Goal: Task Accomplishment & Management: Complete application form

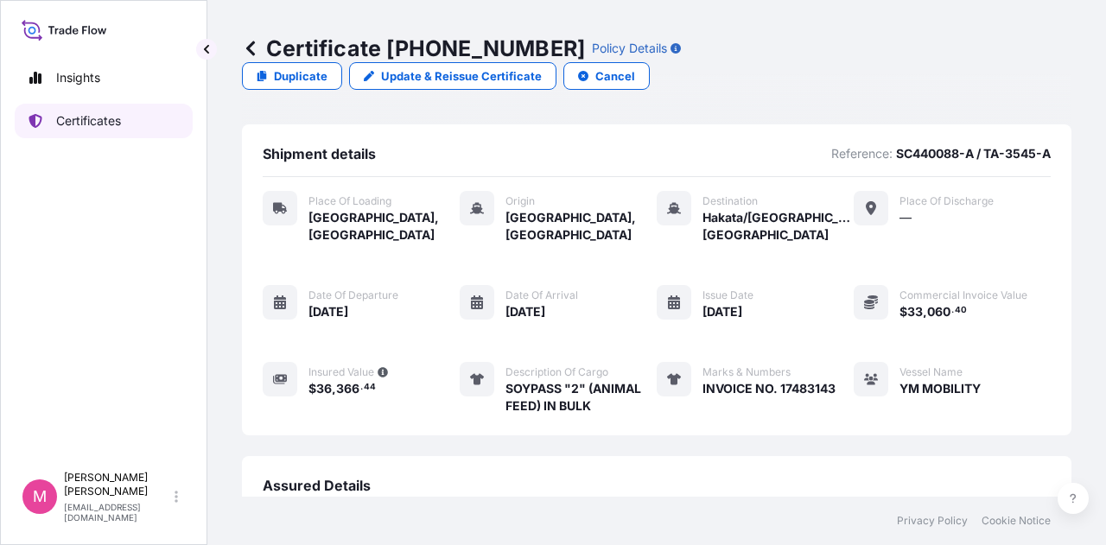
scroll to position [250, 0]
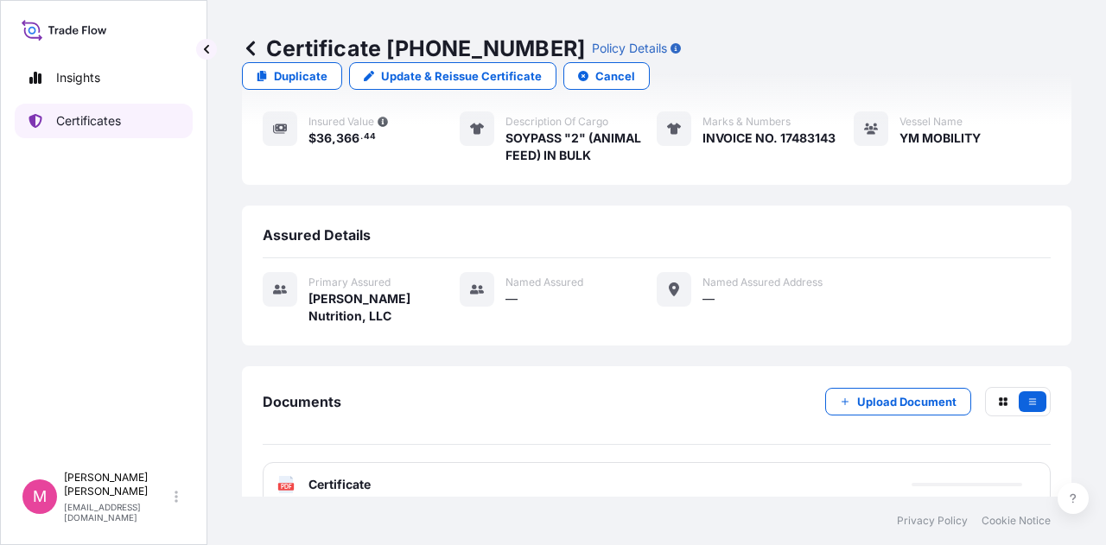
click at [86, 120] on p "Certificates" at bounding box center [88, 120] width 65 height 17
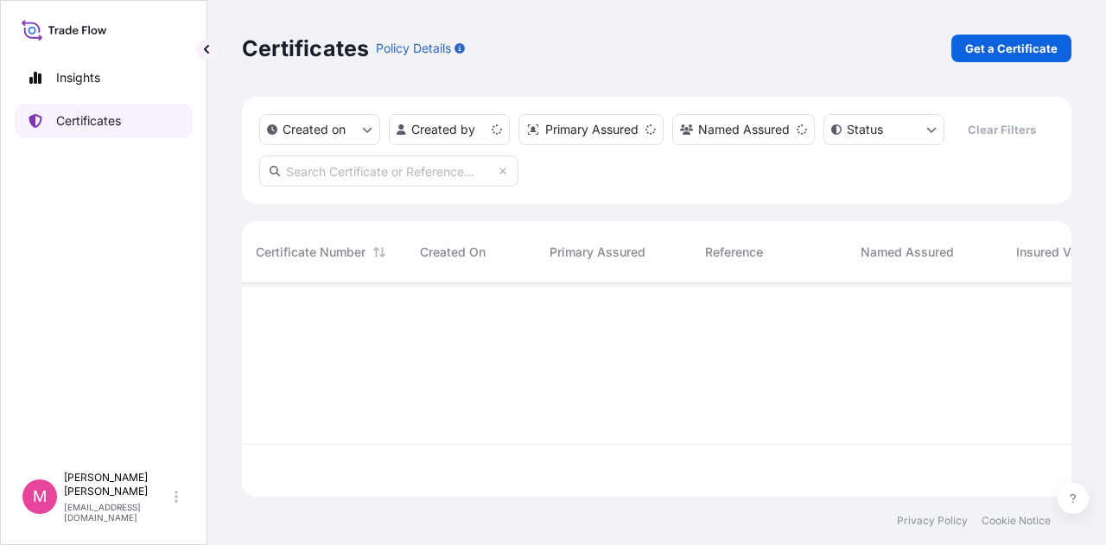
scroll to position [210, 815]
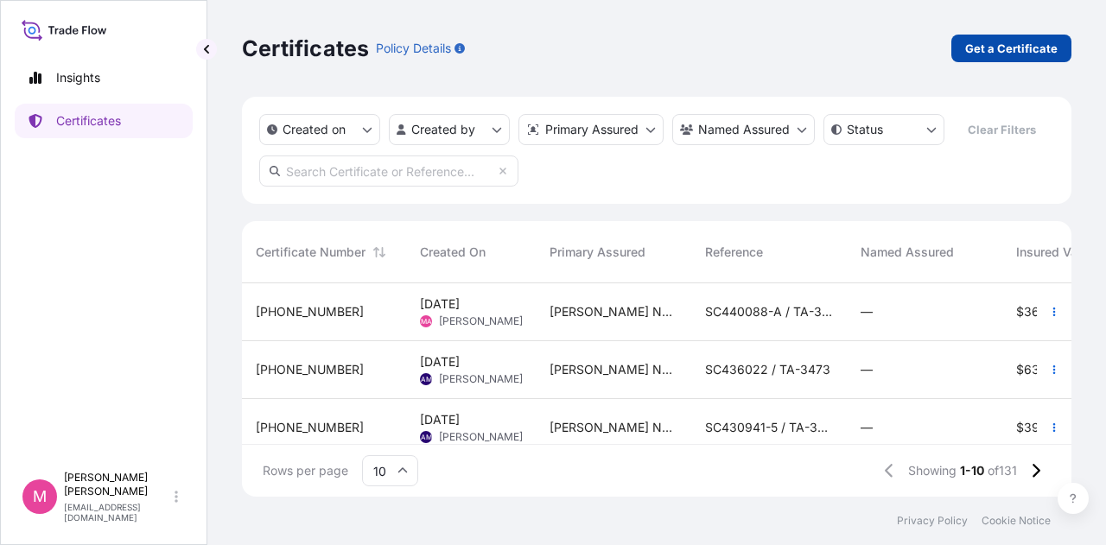
click at [1004, 45] on p "Get a Certificate" at bounding box center [1011, 48] width 92 height 17
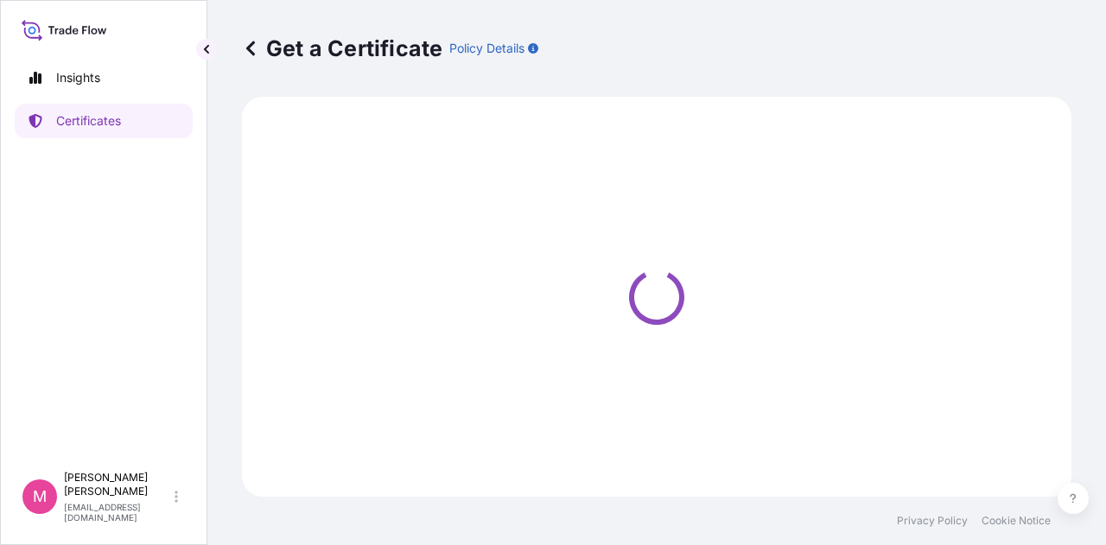
select select "Sea"
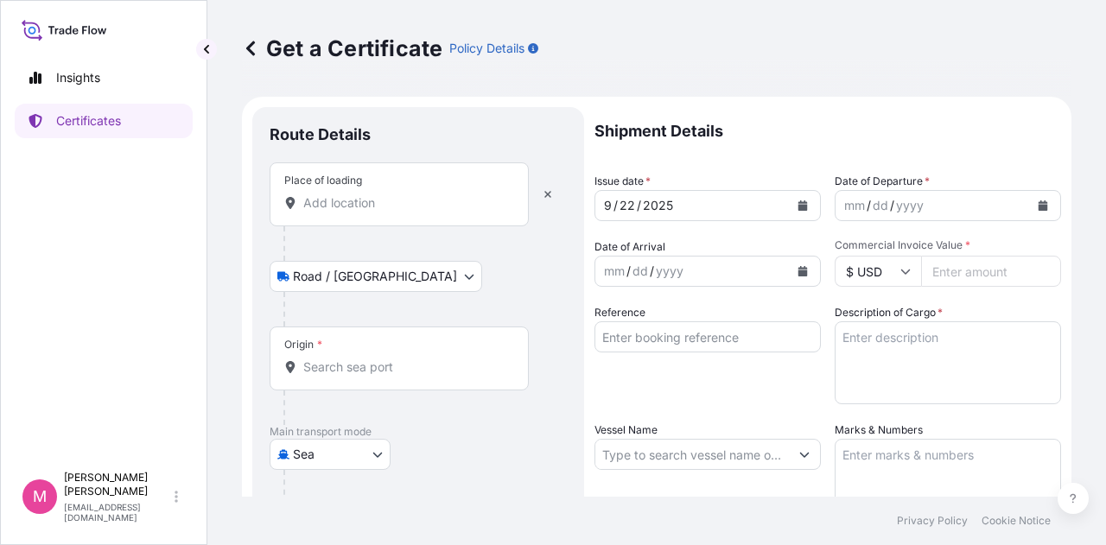
click at [421, 197] on input "Place of loading" at bounding box center [405, 202] width 204 height 17
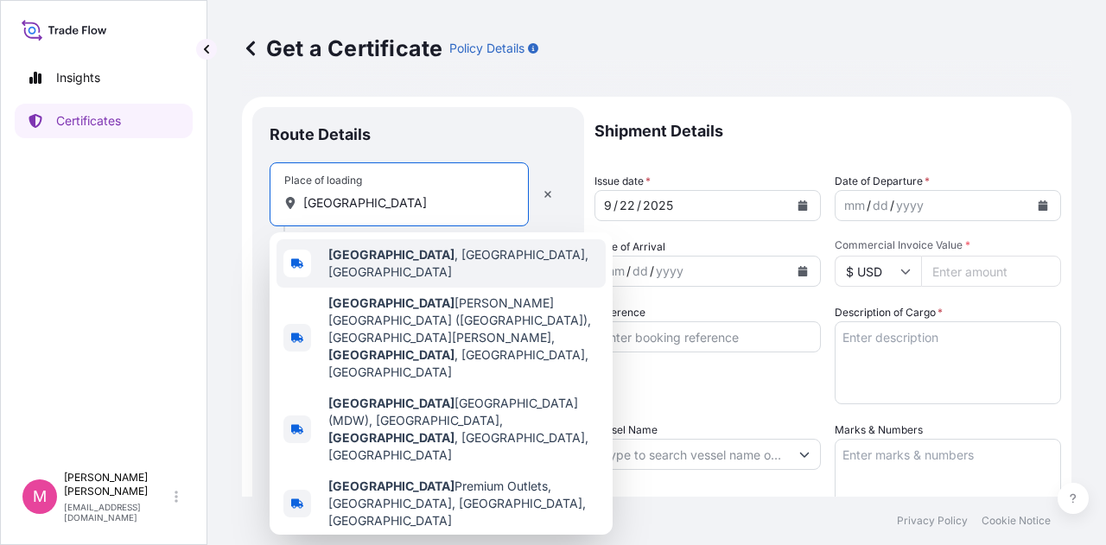
click at [416, 258] on span "[GEOGRAPHIC_DATA] , [GEOGRAPHIC_DATA], [GEOGRAPHIC_DATA]" at bounding box center [463, 263] width 270 height 35
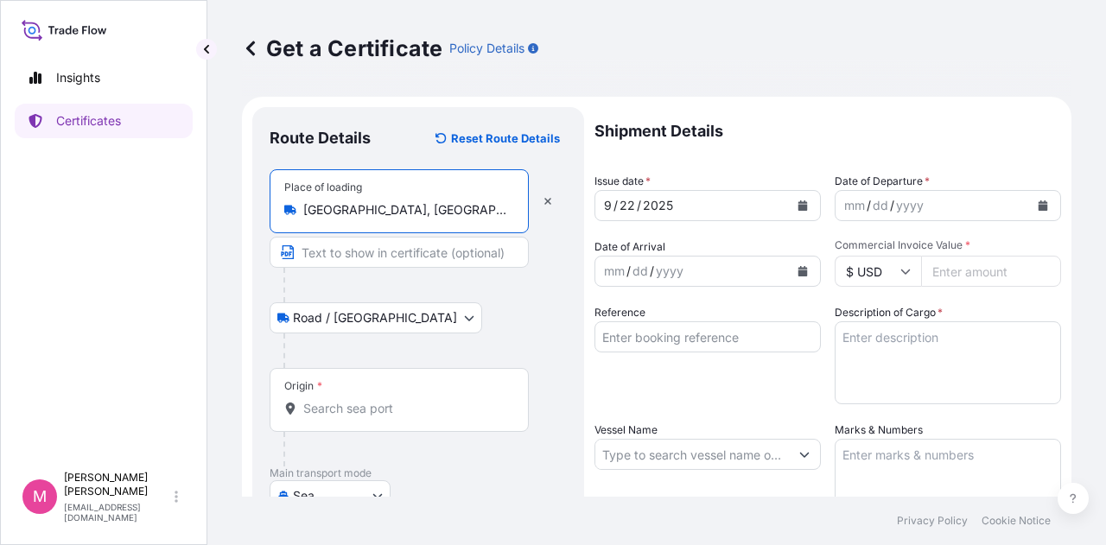
type input "[GEOGRAPHIC_DATA], [GEOGRAPHIC_DATA], [GEOGRAPHIC_DATA]"
click at [383, 407] on input "Origin *" at bounding box center [405, 408] width 204 height 17
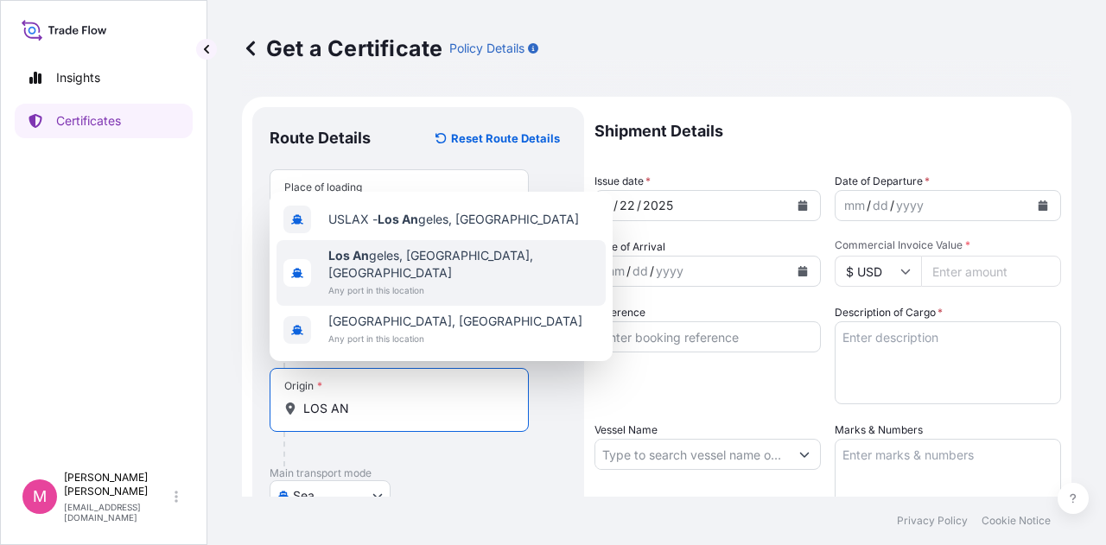
click at [430, 282] on span "Any port in this location" at bounding box center [463, 290] width 270 height 17
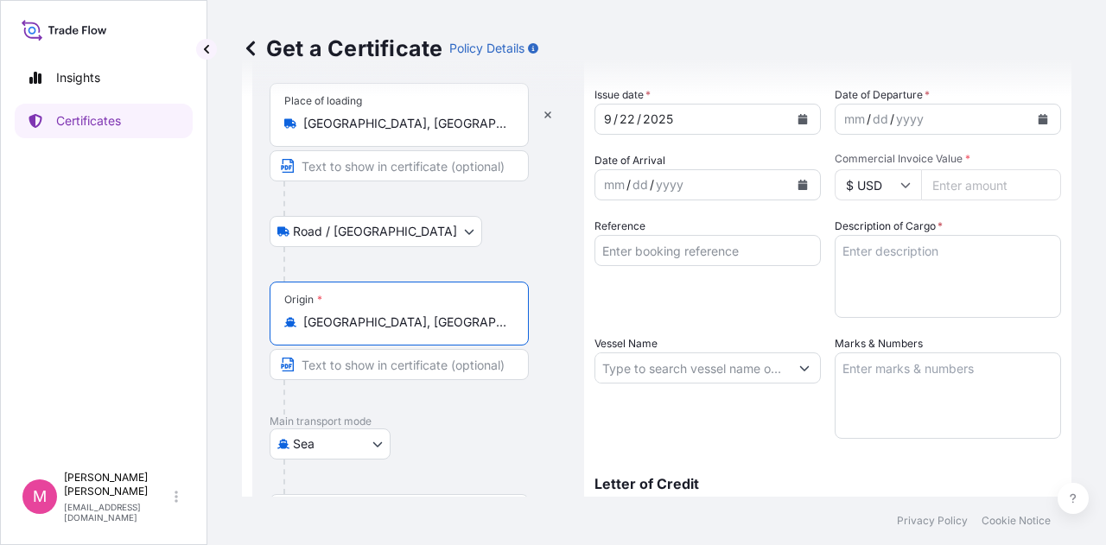
scroll to position [259, 0]
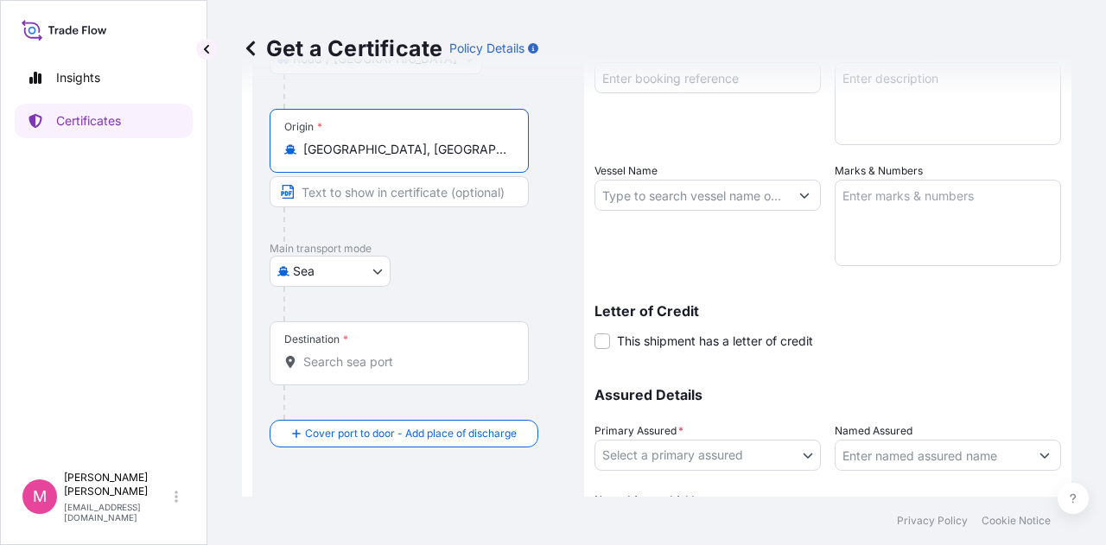
type input "[GEOGRAPHIC_DATA], [GEOGRAPHIC_DATA], [GEOGRAPHIC_DATA]"
click at [370, 362] on input "Destination *" at bounding box center [405, 361] width 204 height 17
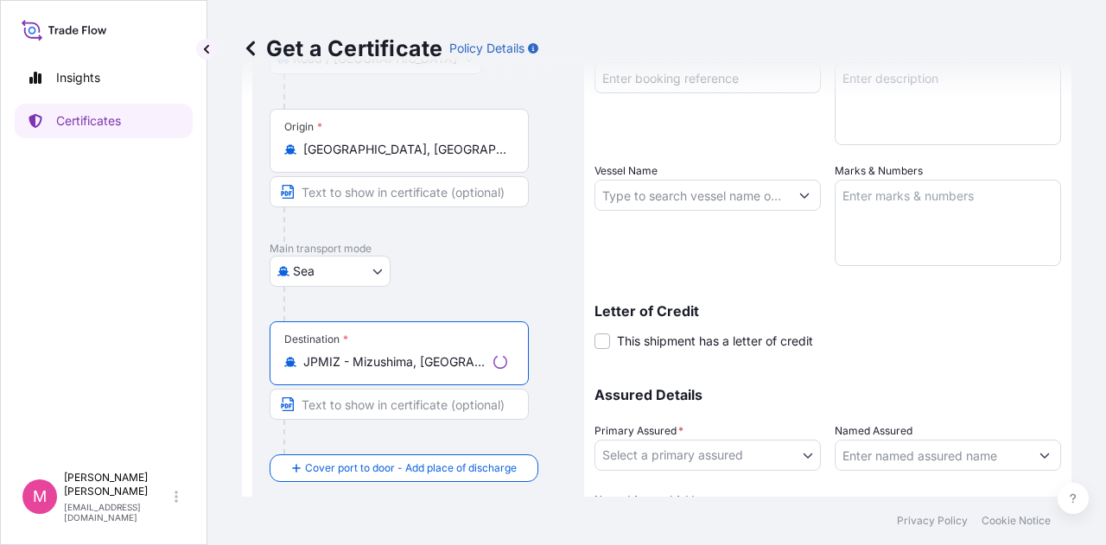
type input "JPMIZ - Mizushima, [GEOGRAPHIC_DATA]"
click at [942, 360] on div "Shipment Details Issue date * [DATE] Date of Departure * mm / dd / yyyy Date of…" at bounding box center [827, 194] width 466 height 692
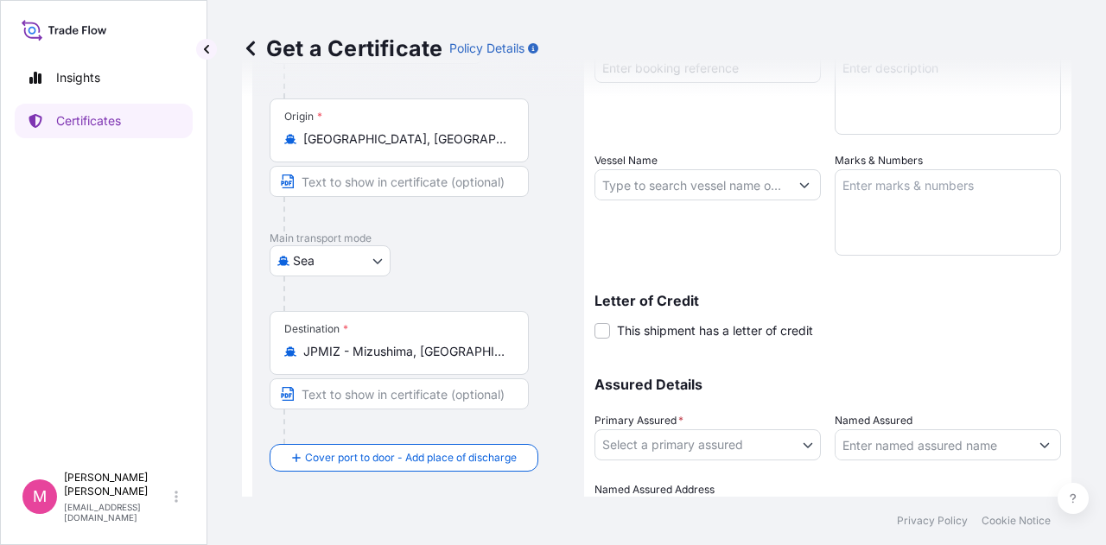
scroll to position [15, 0]
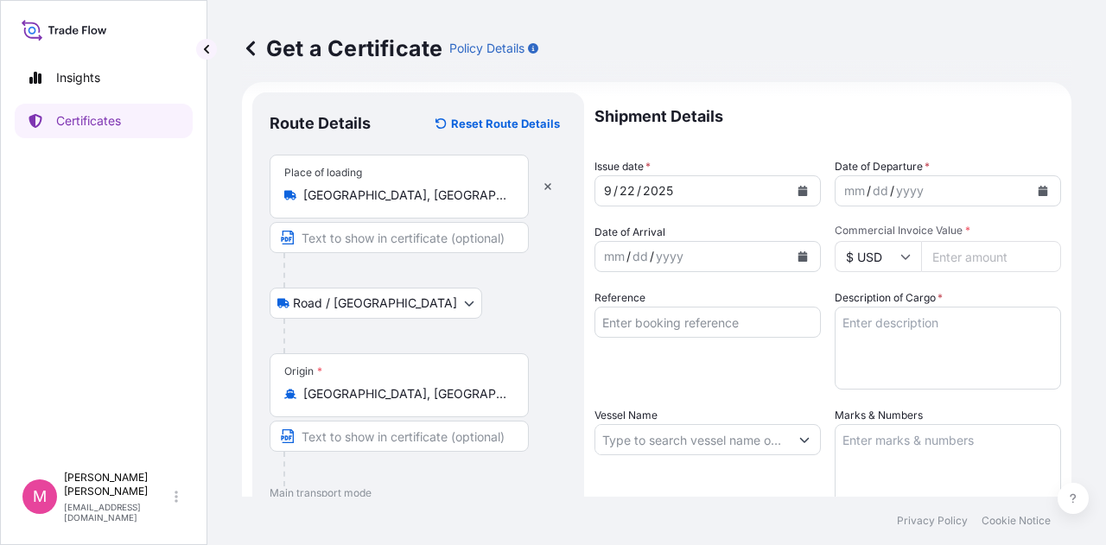
click at [1038, 191] on icon "Calendar" at bounding box center [1043, 191] width 10 height 10
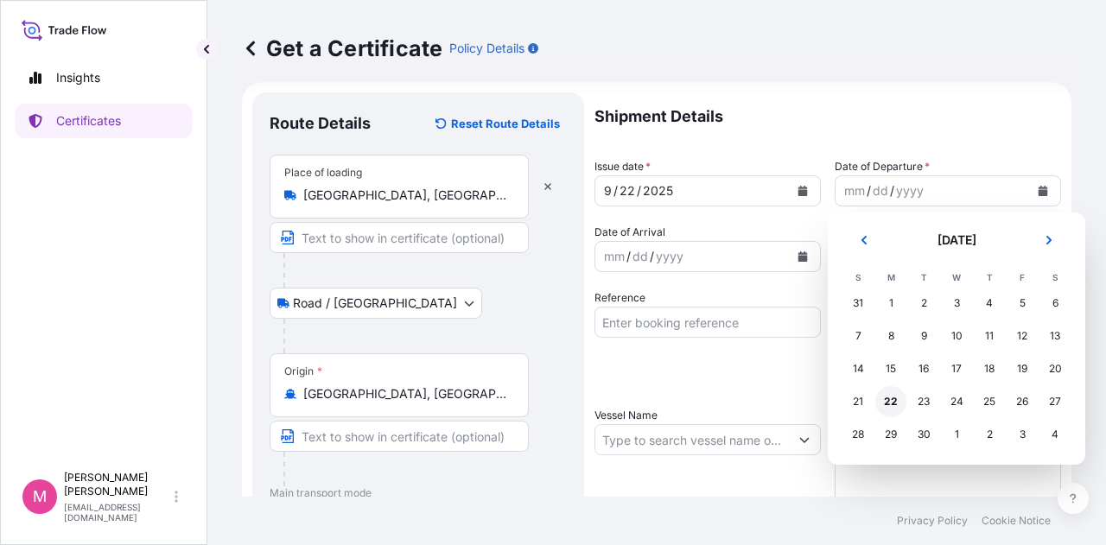
click at [887, 398] on div "22" at bounding box center [890, 401] width 31 height 31
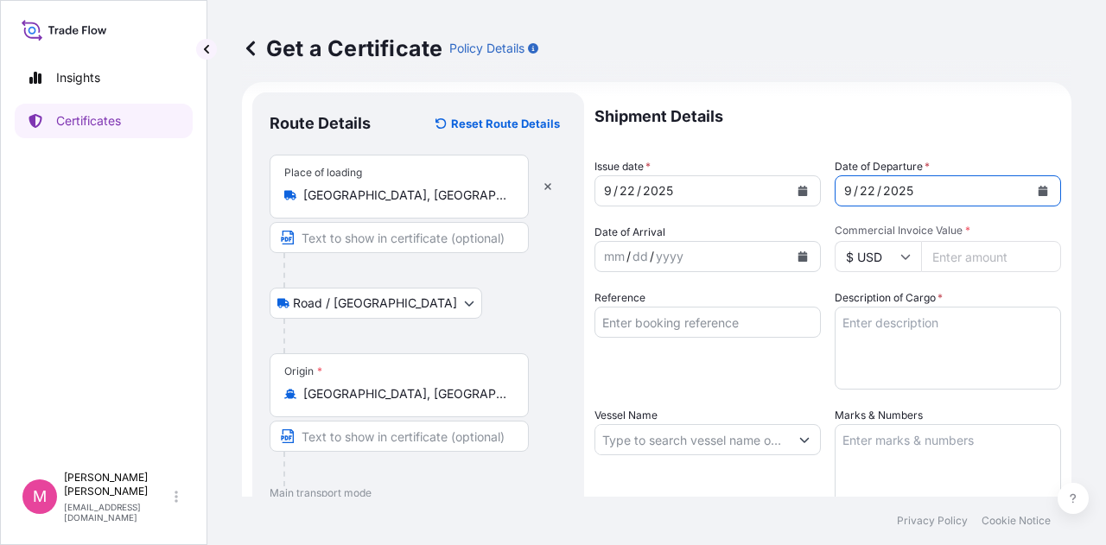
click at [731, 257] on div "mm / dd / yyyy" at bounding box center [691, 256] width 193 height 31
click at [798, 256] on icon "Calendar" at bounding box center [803, 256] width 10 height 10
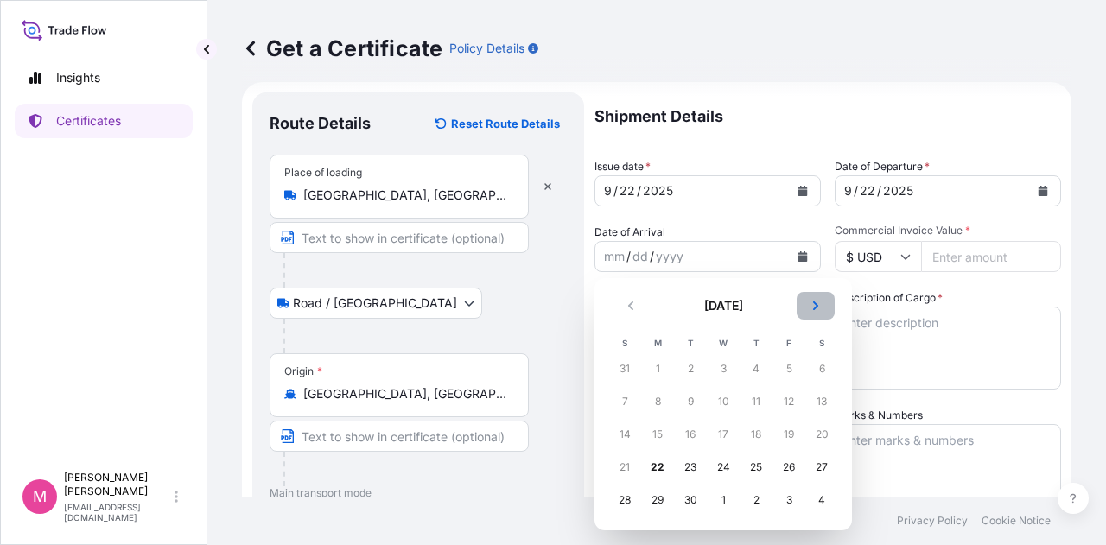
click at [815, 301] on icon "Next" at bounding box center [815, 306] width 10 height 10
click at [723, 436] on div "15" at bounding box center [722, 434] width 31 height 31
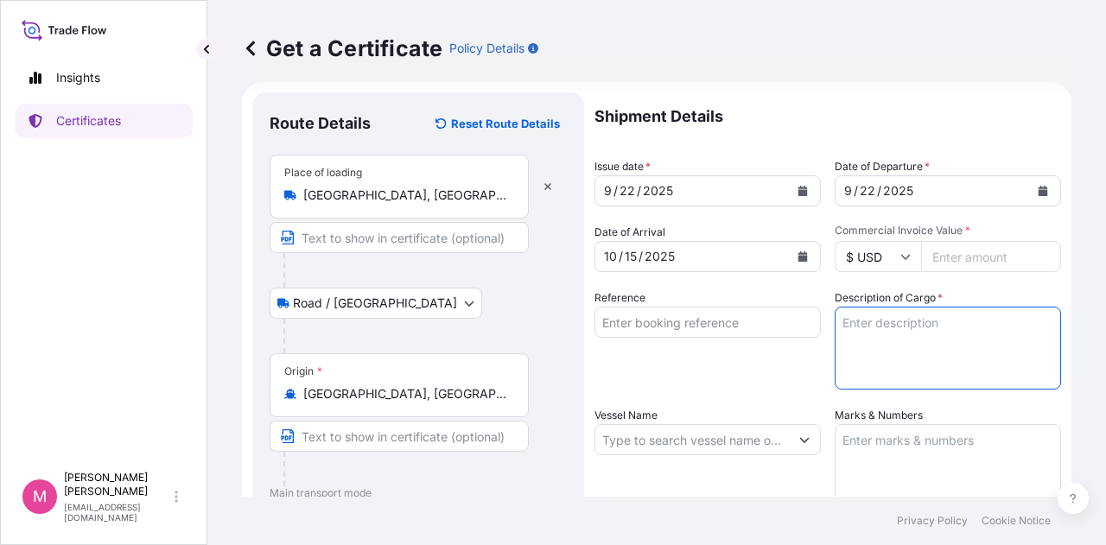
click at [970, 369] on textarea "Description of Cargo *" at bounding box center [947, 348] width 226 height 83
click at [940, 258] on input "Commercial Invoice Value *" at bounding box center [991, 256] width 140 height 31
type input "81654.50"
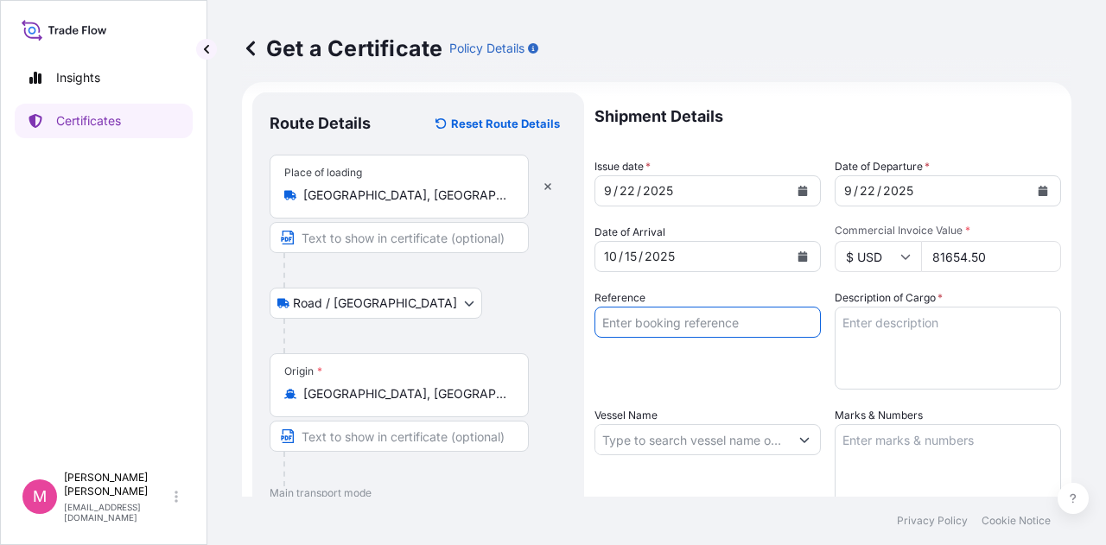
click at [686, 327] on input "Reference" at bounding box center [707, 322] width 226 height 31
type input "SC439936 / TA-3538"
click at [846, 329] on textarea "Description of Cargo *" at bounding box center [947, 348] width 226 height 83
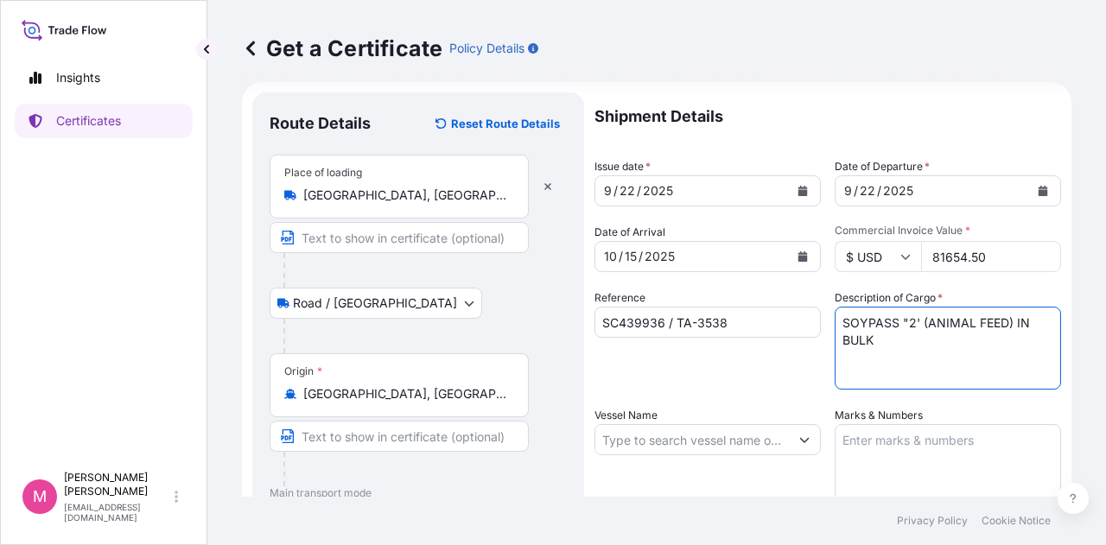
type textarea "SOYPASS "2' (ANIMAL FEED) IN BULK"
click at [745, 383] on div "Reference SC439936 / TA-3538" at bounding box center [707, 339] width 226 height 100
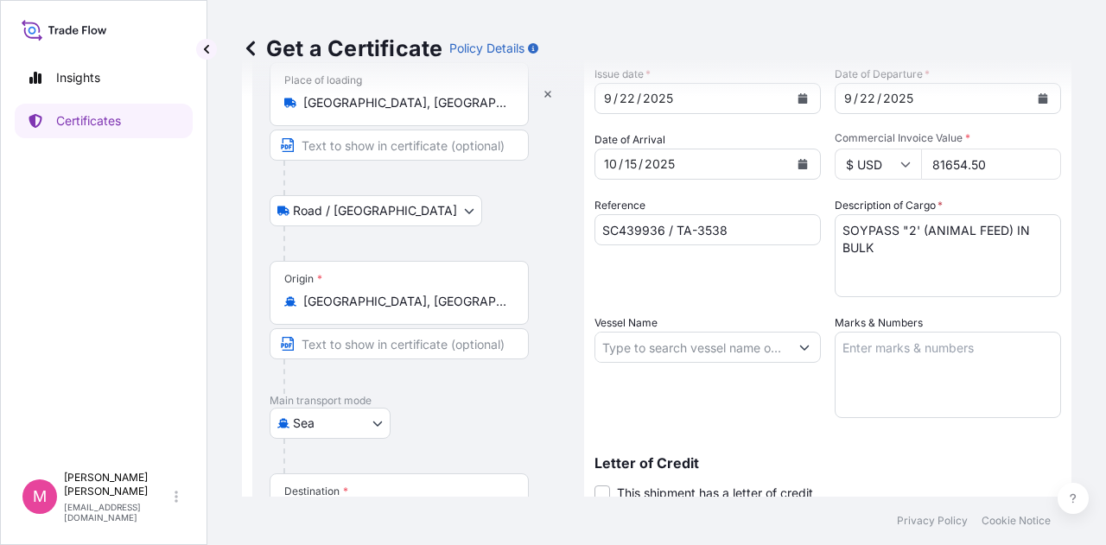
scroll to position [187, 0]
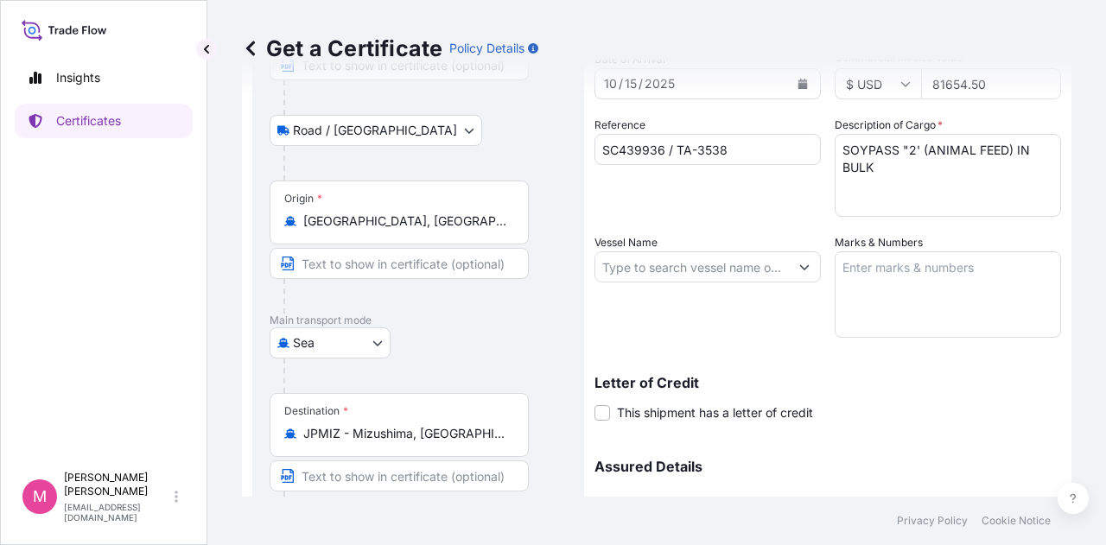
click at [800, 269] on icon "Show suggestions" at bounding box center [805, 267] width 10 height 5
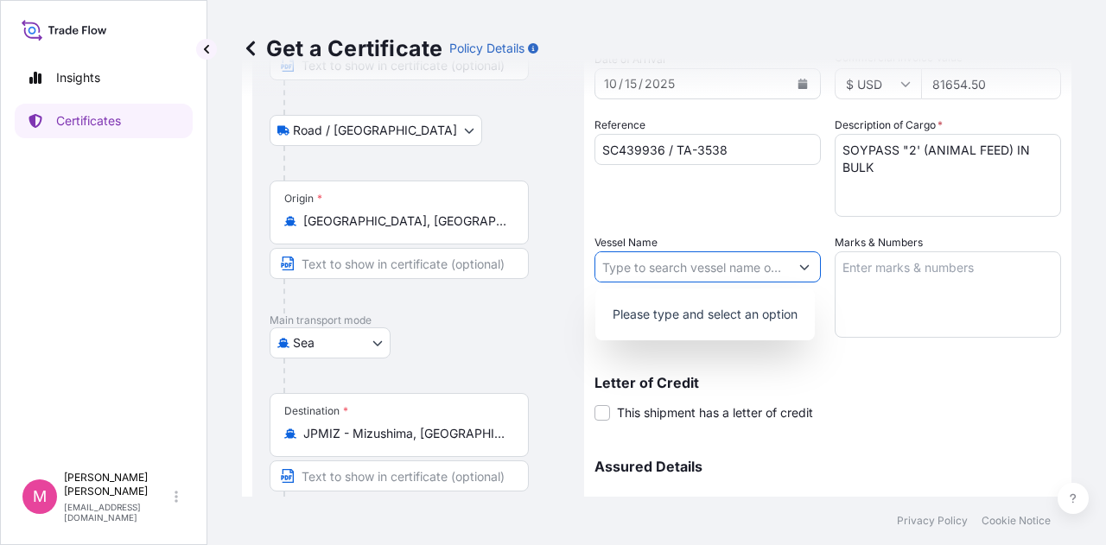
click at [681, 269] on input "Vessel Name" at bounding box center [691, 266] width 193 height 31
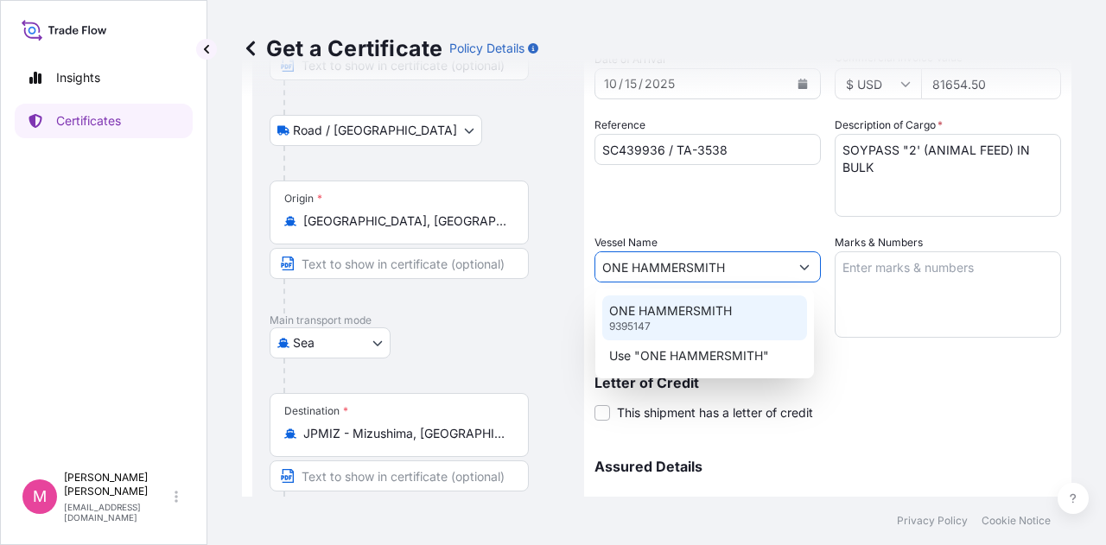
click at [674, 318] on p "ONE HAMMERSMITH" at bounding box center [670, 310] width 123 height 17
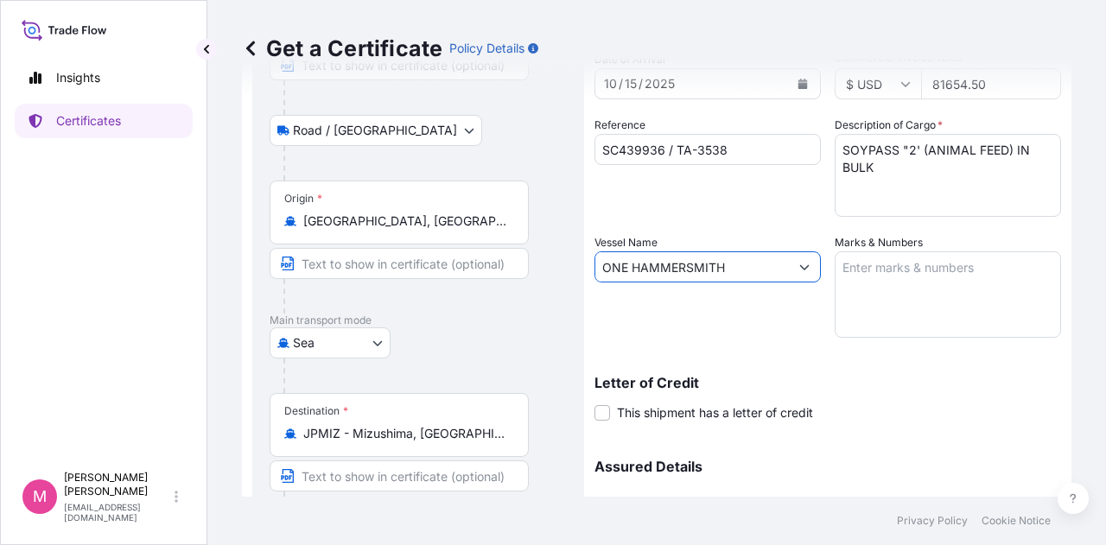
type input "ONE HAMMERSMITH"
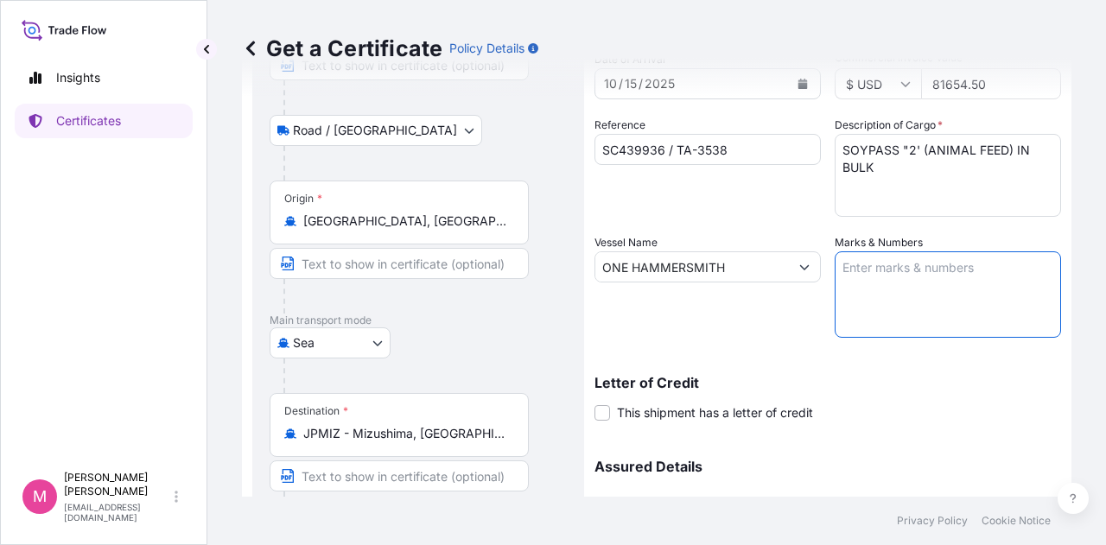
click at [877, 269] on textarea "Marks & Numbers" at bounding box center [947, 294] width 226 height 86
type textarea "S"
type textarea "INVOICE NO. 17483205"
click at [987, 414] on div "Letter of Credit This shipment has a letter of credit Letter of credit * Letter…" at bounding box center [827, 399] width 466 height 46
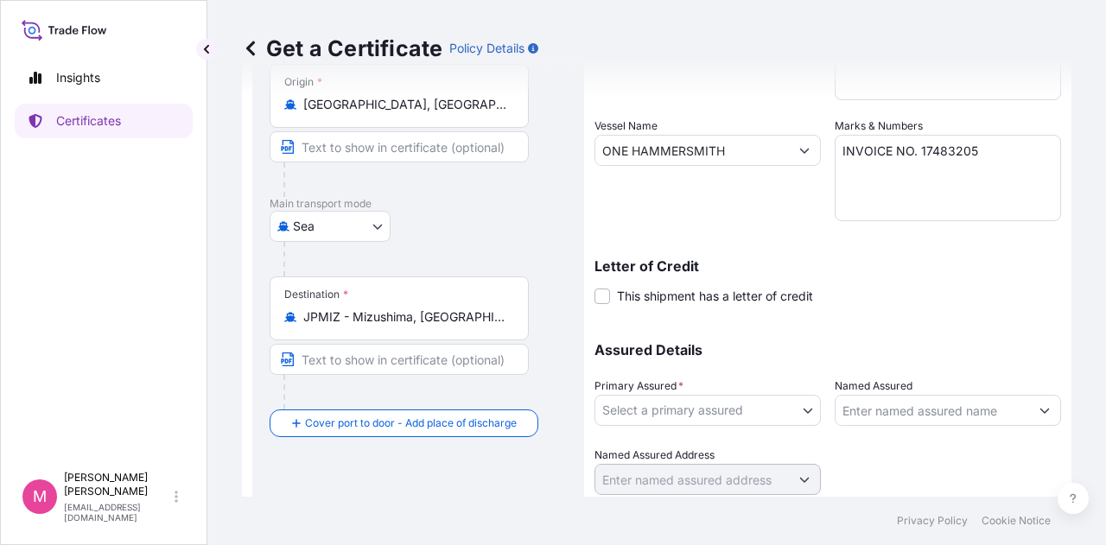
scroll to position [360, 0]
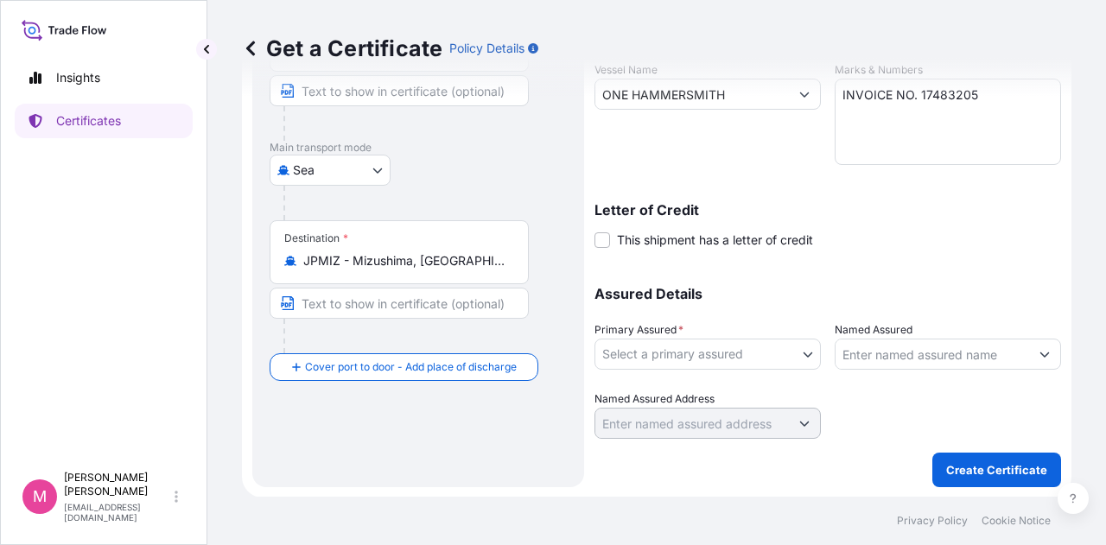
click at [800, 355] on body "Insights Certificates M [PERSON_NAME] [EMAIL_ADDRESS][DOMAIN_NAME] Get a Certif…" at bounding box center [553, 272] width 1106 height 545
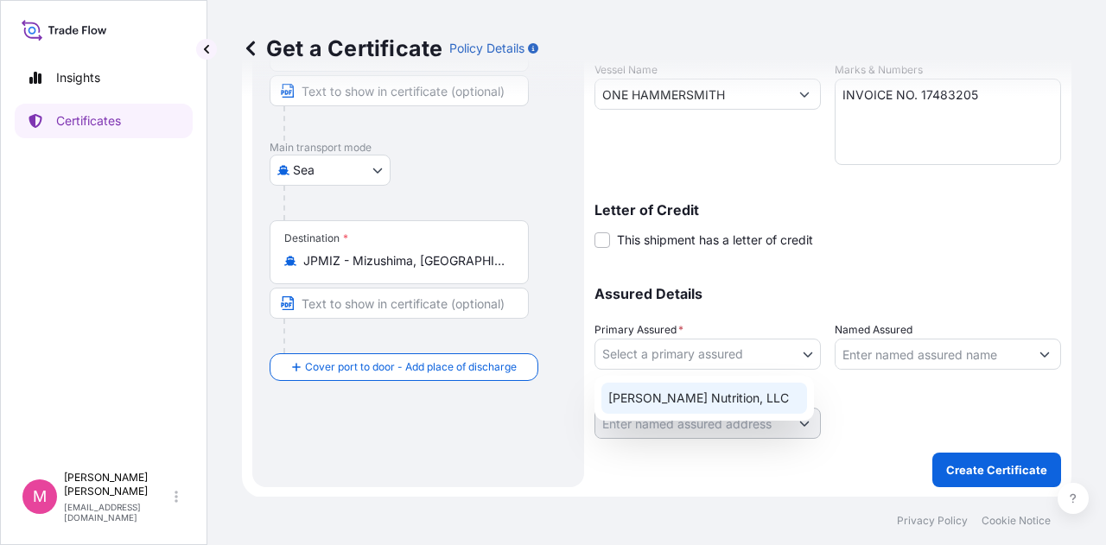
click at [725, 395] on div "[PERSON_NAME] Nutrition, LLC" at bounding box center [704, 398] width 206 height 31
select select "31733"
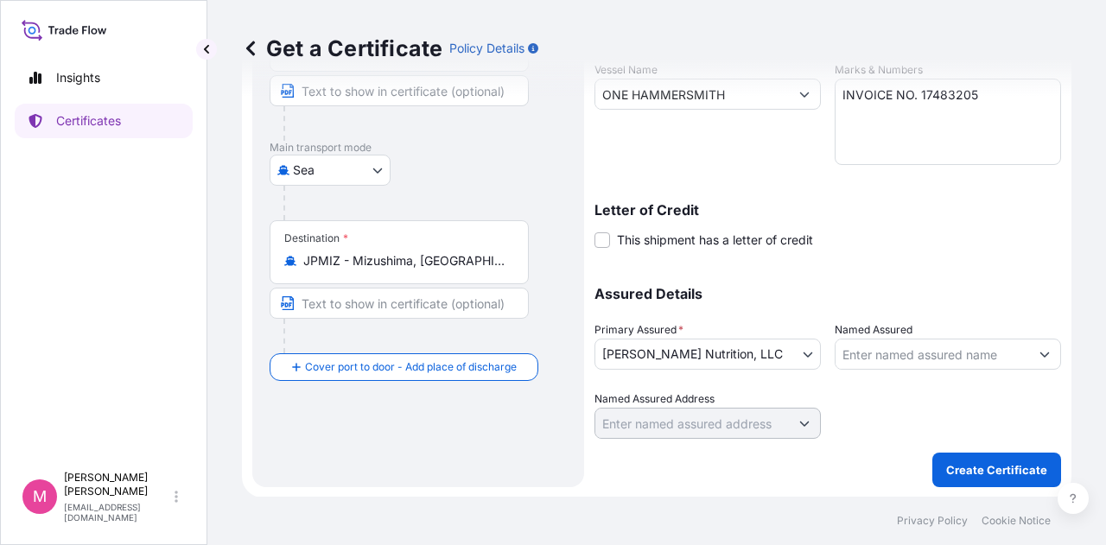
click at [888, 250] on div "Shipment Details Issue date * [DATE] Date of Departure * [DATE] Date of Arrival…" at bounding box center [827, 93] width 466 height 692
click at [995, 471] on p "Create Certificate" at bounding box center [996, 469] width 101 height 17
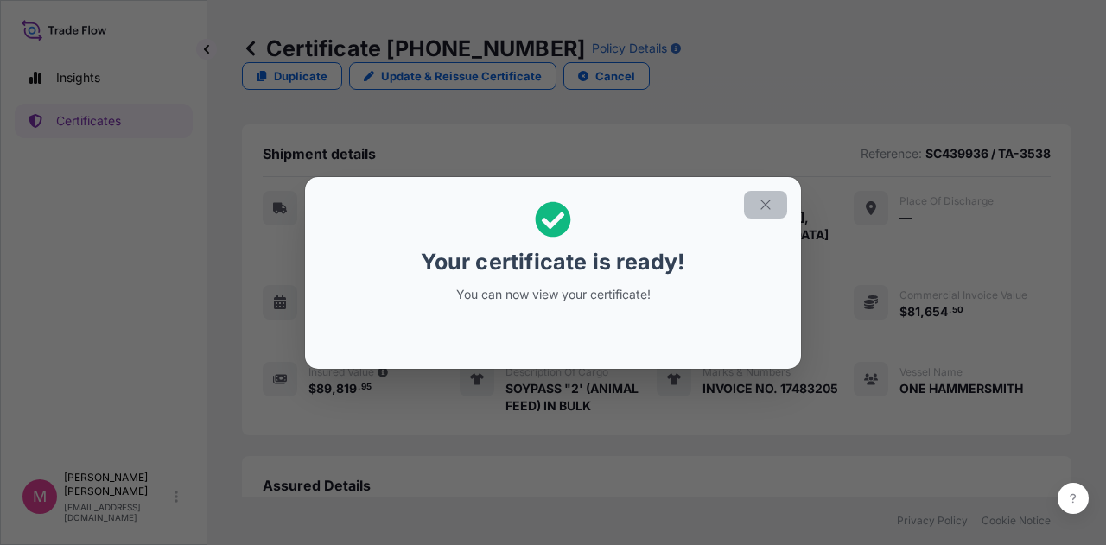
click at [765, 205] on icon "button" at bounding box center [765, 205] width 10 height 10
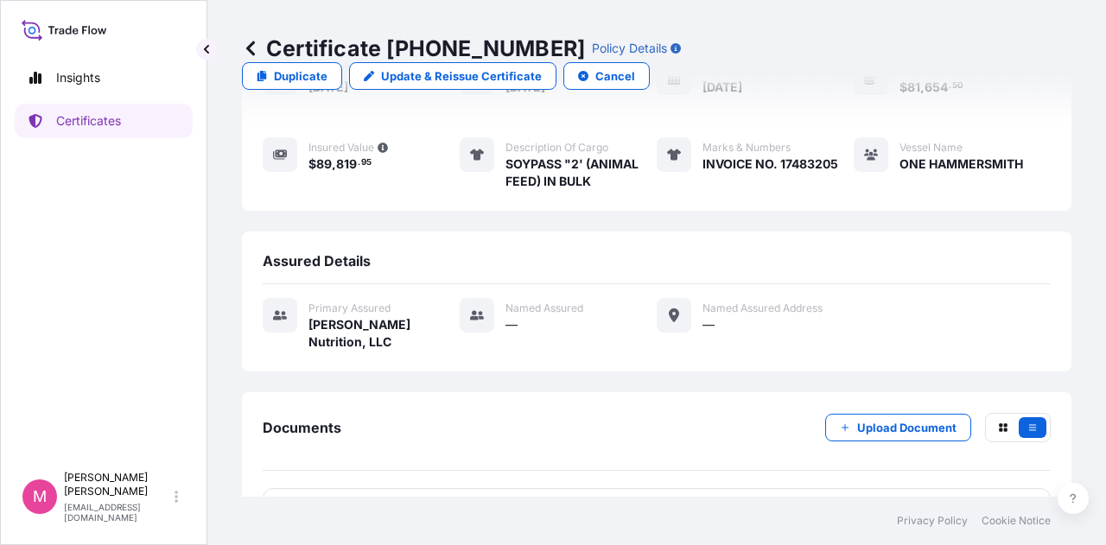
scroll to position [250, 0]
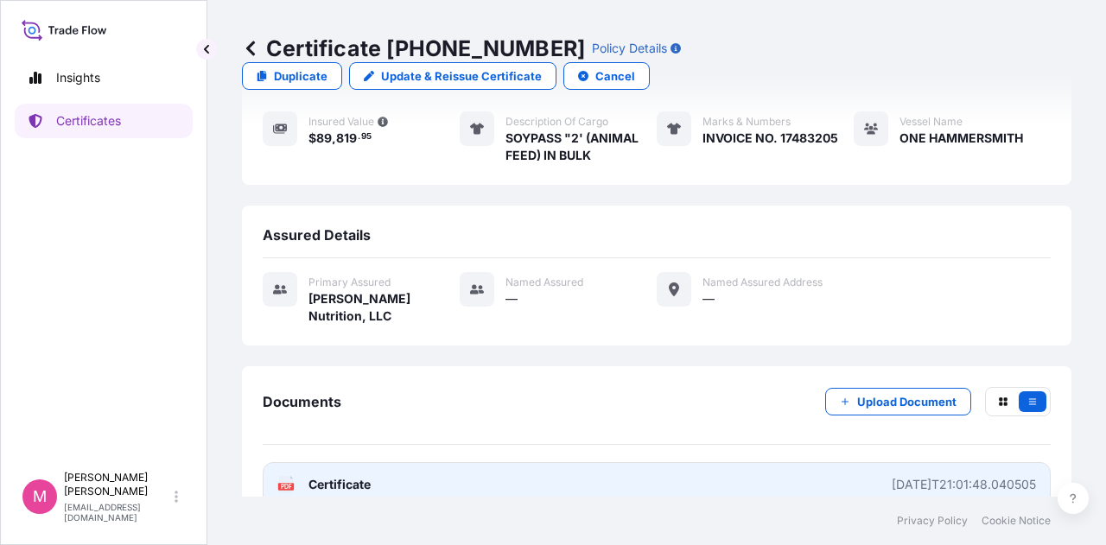
click at [350, 476] on span "Certificate" at bounding box center [339, 484] width 62 height 17
